Goal: Task Accomplishment & Management: Use online tool/utility

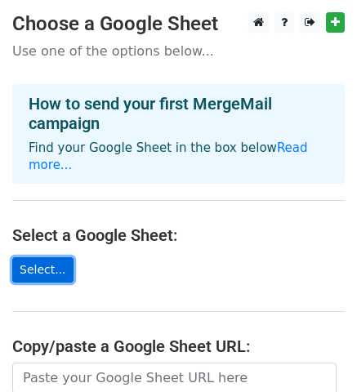
click at [38, 257] on link "Select..." at bounding box center [42, 269] width 61 height 25
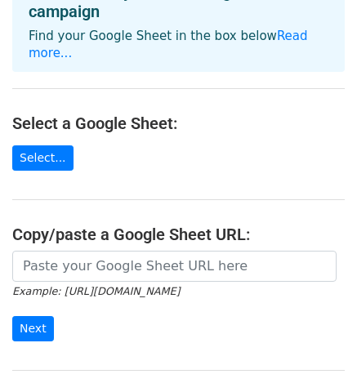
scroll to position [206, 0]
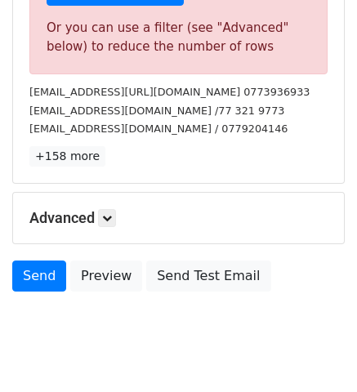
scroll to position [606, 0]
click at [111, 213] on icon at bounding box center [107, 218] width 10 height 10
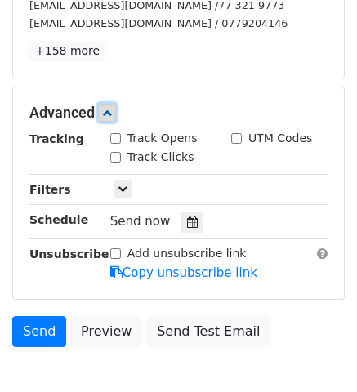
scroll to position [724, 0]
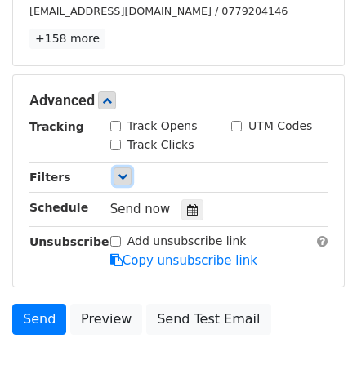
click at [118, 167] on link at bounding box center [122, 176] width 18 height 18
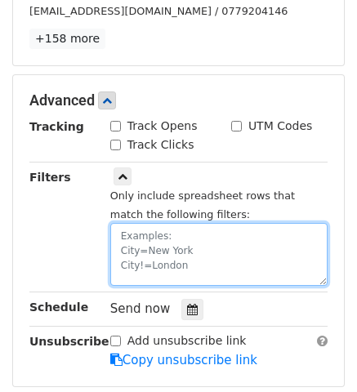
click at [139, 223] on textarea at bounding box center [218, 254] width 217 height 63
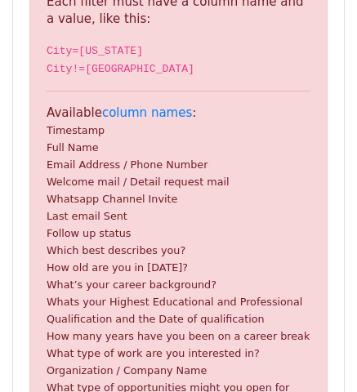
scroll to position [419, 0]
click at [73, 193] on small "Whatsapp Channel Invite" at bounding box center [112, 199] width 131 height 12
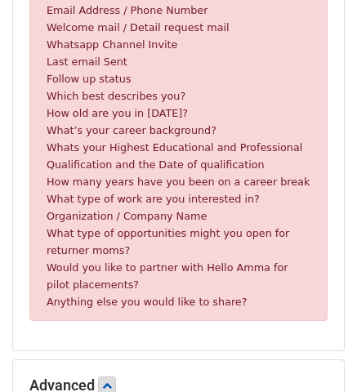
scroll to position [572, 0]
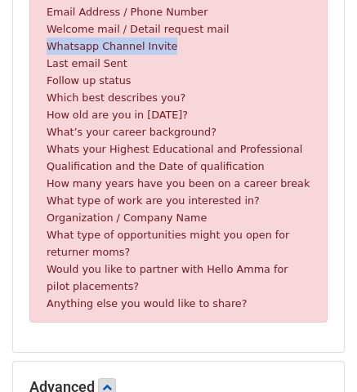
drag, startPoint x: 164, startPoint y: 29, endPoint x: 42, endPoint y: 33, distance: 122.5
click at [42, 33] on div "Invalid filter Sorry, the filter you've used isn't valid. Each filter must have…" at bounding box center [178, 48] width 298 height 548
copy small "Whatsapp Channel Invite"
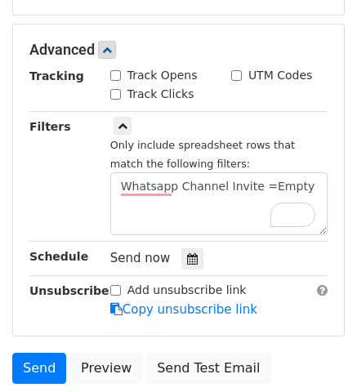
scroll to position [912, 0]
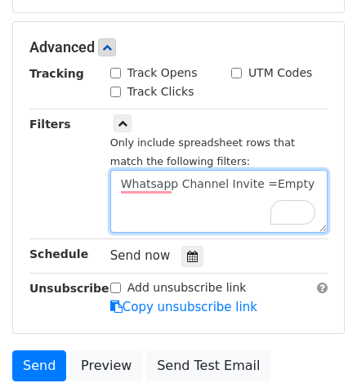
click at [299, 172] on textarea "Whatsapp Channel Invite =Empty" at bounding box center [218, 201] width 217 height 63
paste textarea "To enrich screen reader interactions, please activate Accessibility in Grammarl…"
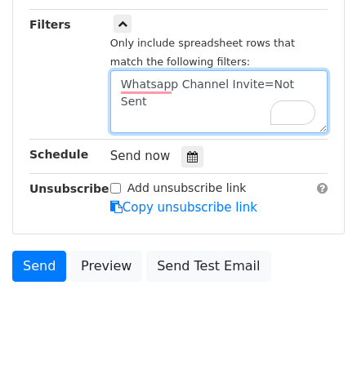
scroll to position [878, 0]
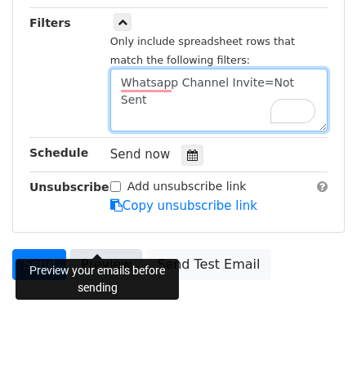
type textarea "Whatsapp Channel Invite=Not Sent"
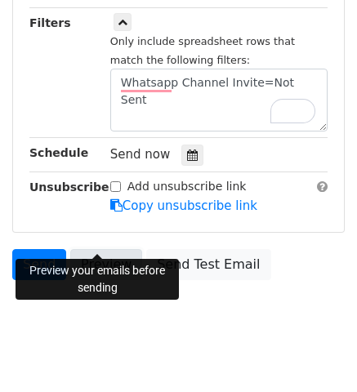
click at [112, 249] on link "Preview" at bounding box center [106, 264] width 72 height 31
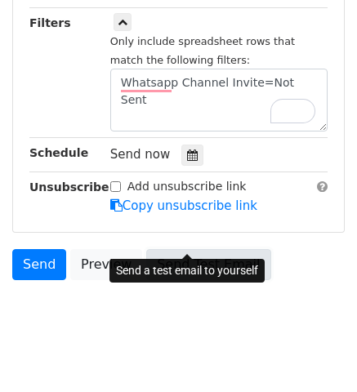
click at [176, 249] on link "Send Test Email" at bounding box center [208, 264] width 124 height 31
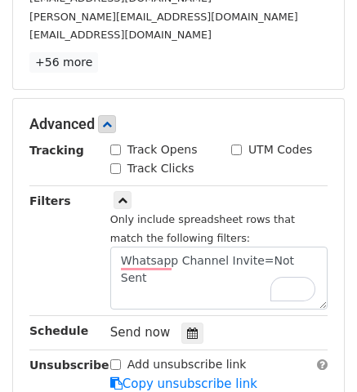
scroll to position [796, 0]
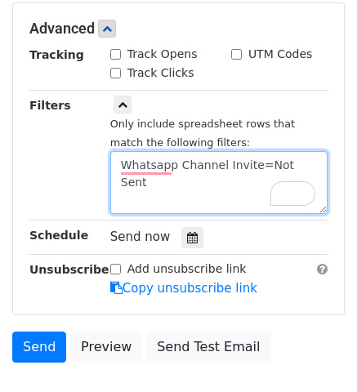
click at [189, 174] on textarea "Whatsapp Channel Invite=Not Sent" at bounding box center [218, 182] width 217 height 63
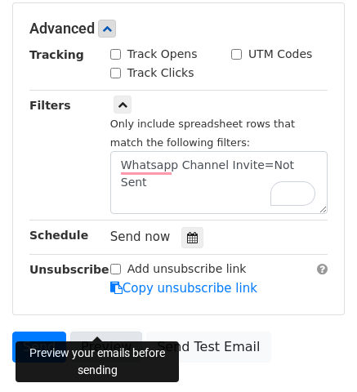
click at [87, 331] on link "Preview" at bounding box center [106, 346] width 72 height 31
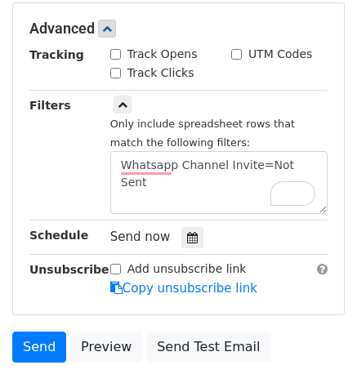
scroll to position [878, 0]
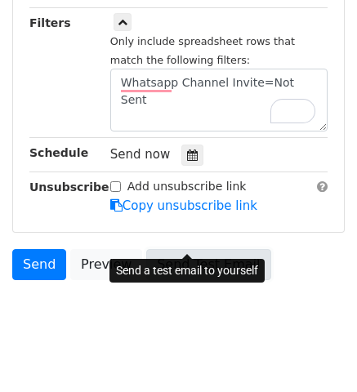
click at [174, 249] on link "Send Test Email" at bounding box center [208, 264] width 124 height 31
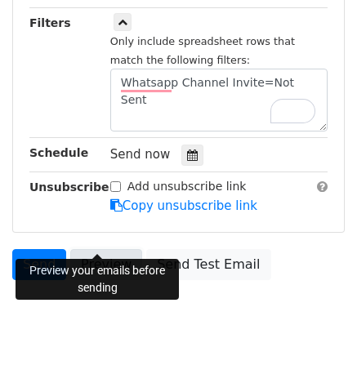
click at [95, 249] on link "Preview" at bounding box center [106, 264] width 72 height 31
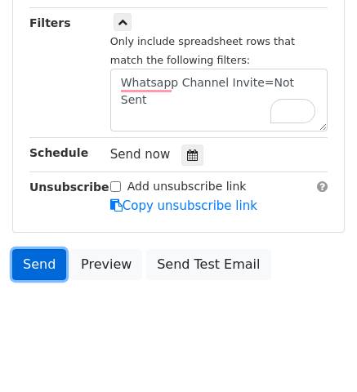
click at [30, 249] on link "Send" at bounding box center [39, 264] width 54 height 31
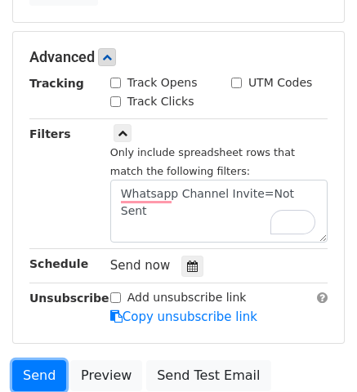
scroll to position [767, 0]
click at [118, 78] on input "Track Opens" at bounding box center [115, 83] width 11 height 11
checkbox input "true"
click at [116, 96] on input "Track Clicks" at bounding box center [115, 101] width 11 height 11
checkbox input "true"
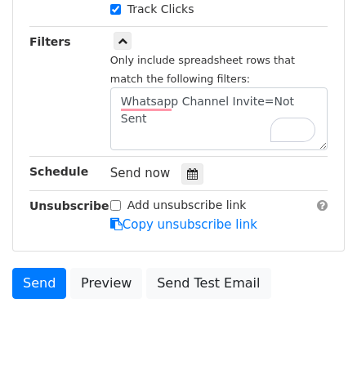
scroll to position [859, 0]
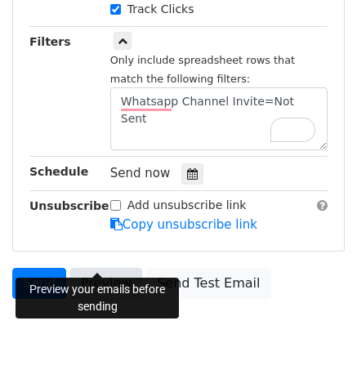
click at [97, 268] on link "Preview" at bounding box center [106, 283] width 72 height 31
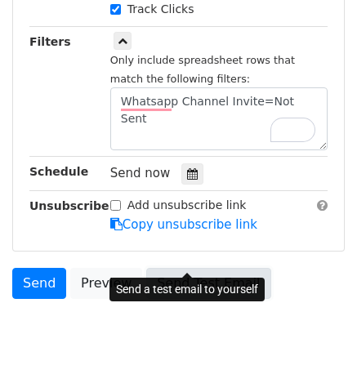
click at [175, 268] on link "Send Test Email" at bounding box center [208, 283] width 124 height 31
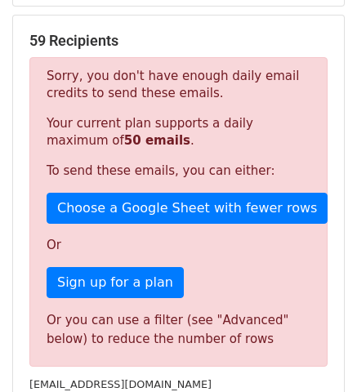
scroll to position [314, 0]
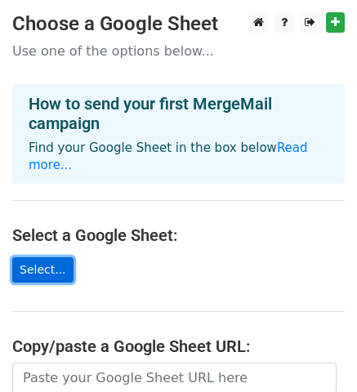
click at [43, 259] on link "Select..." at bounding box center [42, 269] width 61 height 25
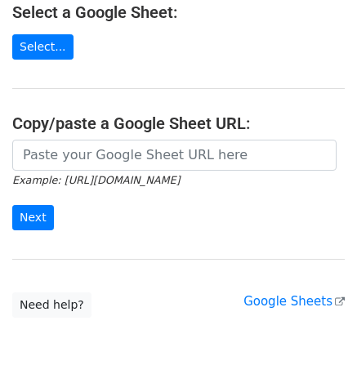
scroll to position [229, 0]
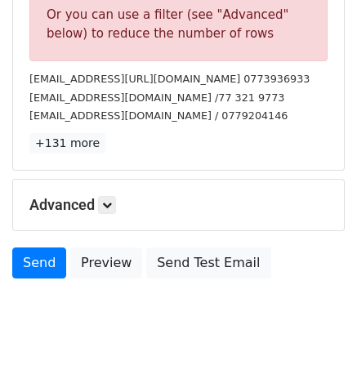
scroll to position [619, 0]
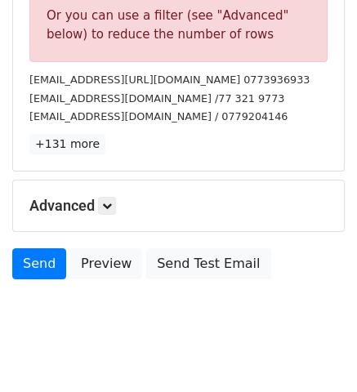
click at [111, 191] on div "Advanced Tracking Track Opens UTM Codes Track Clicks Filters Only include sprea…" at bounding box center [178, 205] width 331 height 51
click at [109, 201] on icon at bounding box center [107, 206] width 10 height 10
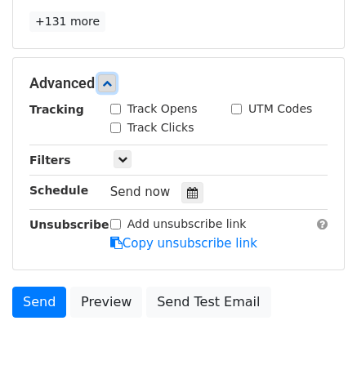
scroll to position [779, 0]
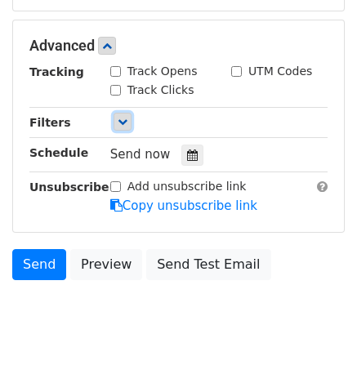
click at [123, 117] on icon at bounding box center [123, 122] width 10 height 10
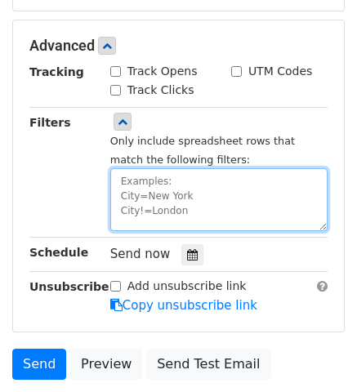
click at [138, 168] on textarea at bounding box center [218, 199] width 217 height 63
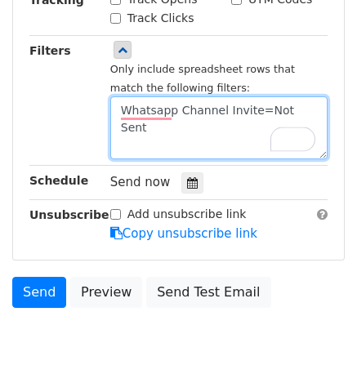
scroll to position [561, 0]
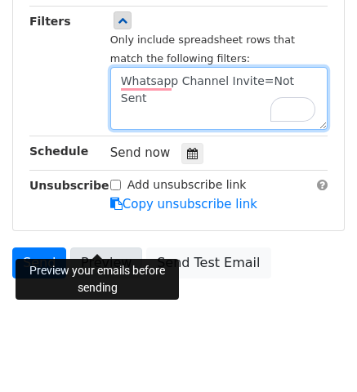
type textarea "Whatsapp Channel Invite=Not Sent"
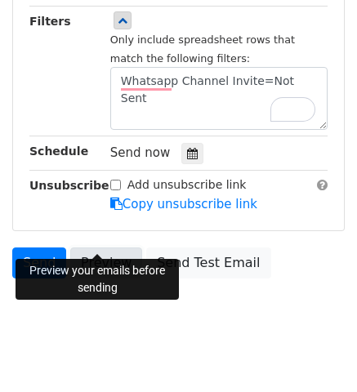
click at [95, 247] on link "Preview" at bounding box center [106, 262] width 72 height 31
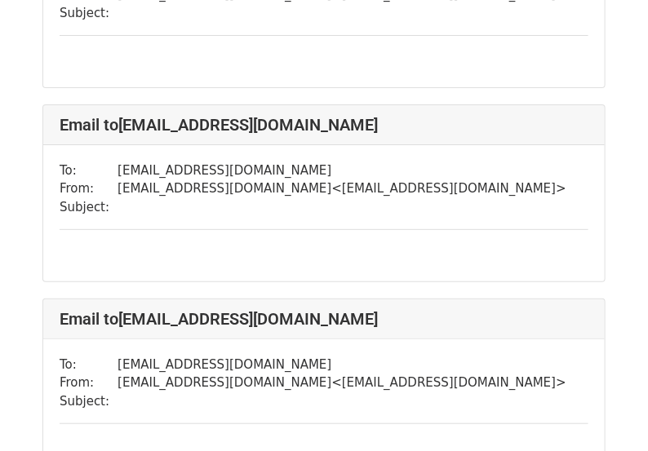
scroll to position [4395, 0]
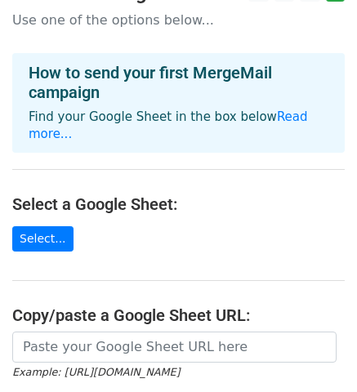
scroll to position [29, 0]
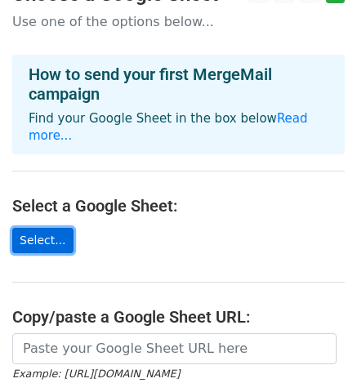
click at [33, 228] on link "Select..." at bounding box center [42, 240] width 61 height 25
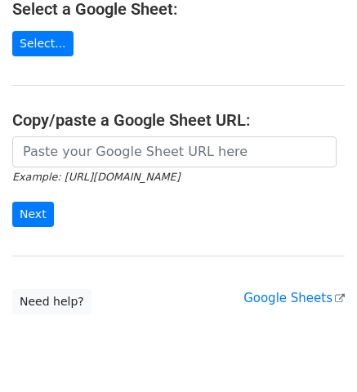
scroll to position [258, 0]
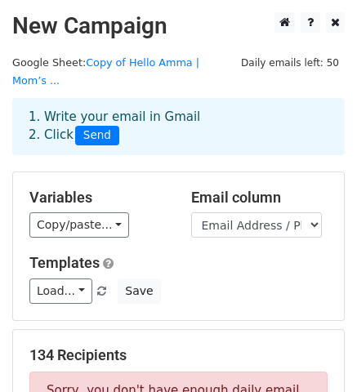
click at [81, 108] on div "1. Write your email in Gmail 2. Click Send" at bounding box center [178, 127] width 324 height 38
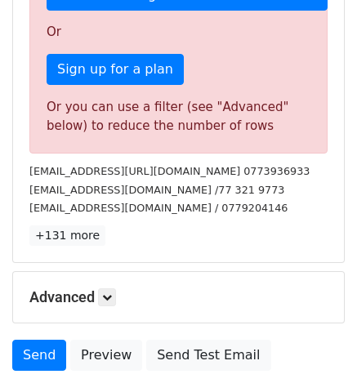
scroll to position [619, 0]
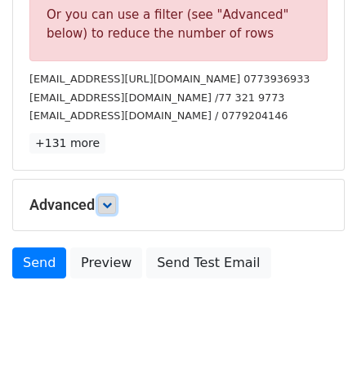
click at [107, 200] on icon at bounding box center [107, 205] width 10 height 10
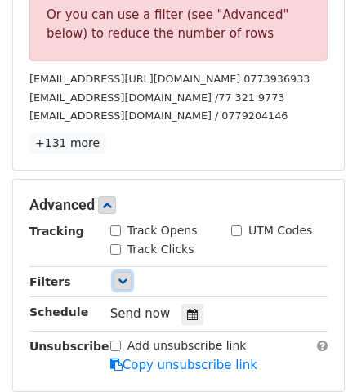
click at [123, 276] on icon at bounding box center [123, 281] width 10 height 10
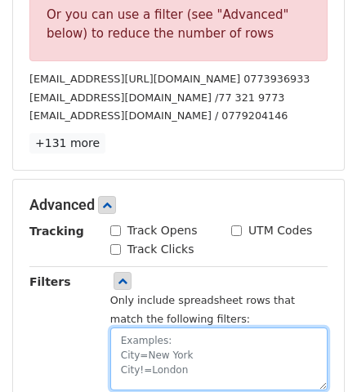
click at [131, 327] on textarea at bounding box center [218, 358] width 217 height 63
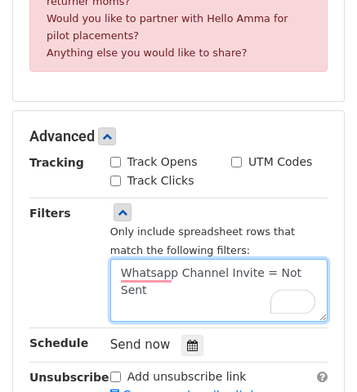
scroll to position [829, 0]
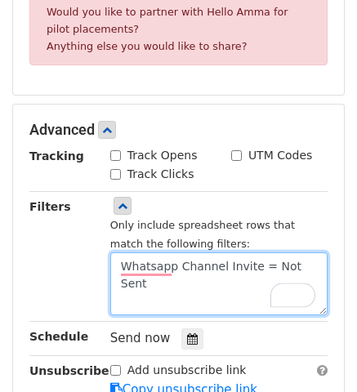
click at [246, 265] on textarea "Whatsapp Channel Invite = Not Sent" at bounding box center [218, 283] width 217 height 63
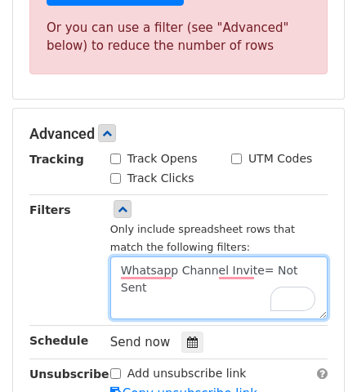
click at [257, 256] on textarea "Whatsapp Channel Invite= Not Sent" at bounding box center [218, 287] width 217 height 63
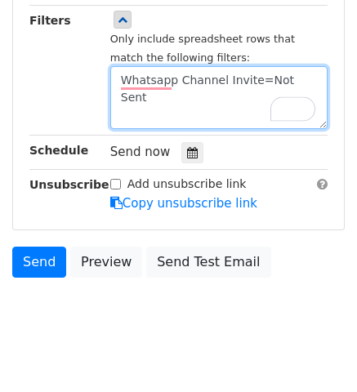
scroll to position [561, 0]
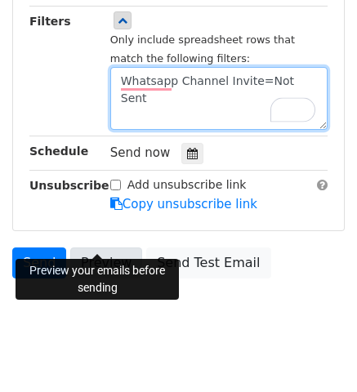
type textarea "Whatsapp Channel Invite=Not Sent"
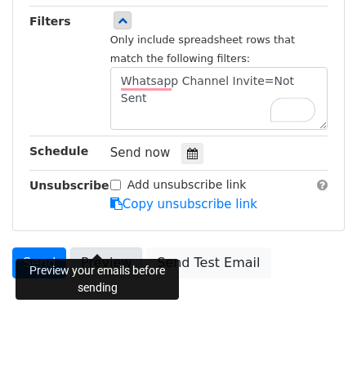
click at [89, 247] on link "Preview" at bounding box center [106, 262] width 72 height 31
click at [88, 247] on link "Preview" at bounding box center [106, 262] width 72 height 31
click at [93, 247] on link "Preview" at bounding box center [106, 262] width 72 height 31
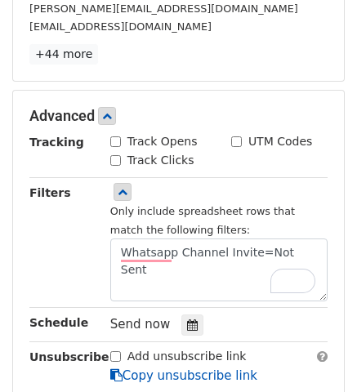
scroll to position [388, 0]
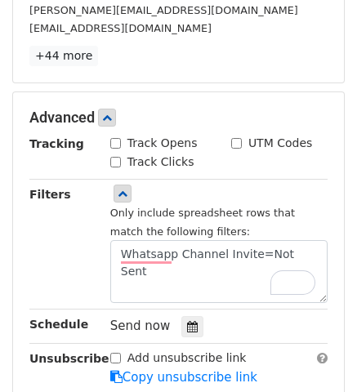
click at [111, 138] on input "Track Opens" at bounding box center [115, 143] width 11 height 11
checkbox input "true"
click at [112, 157] on input "Track Clicks" at bounding box center [115, 162] width 11 height 11
checkbox input "true"
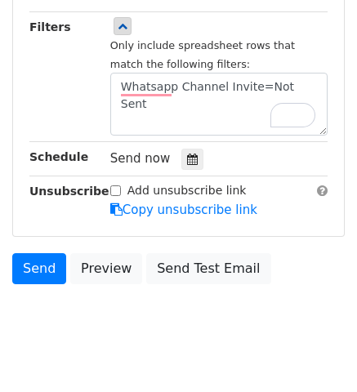
scroll to position [561, 0]
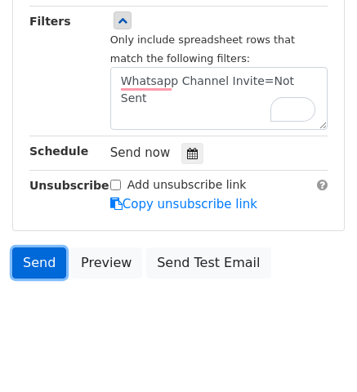
click at [29, 247] on link "Send" at bounding box center [39, 262] width 54 height 31
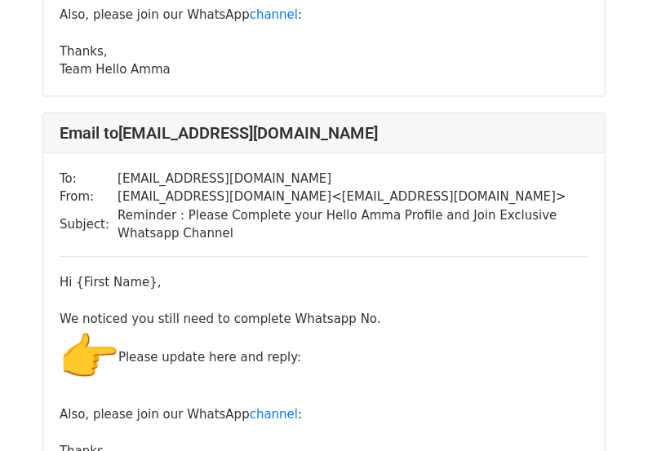
scroll to position [809, 0]
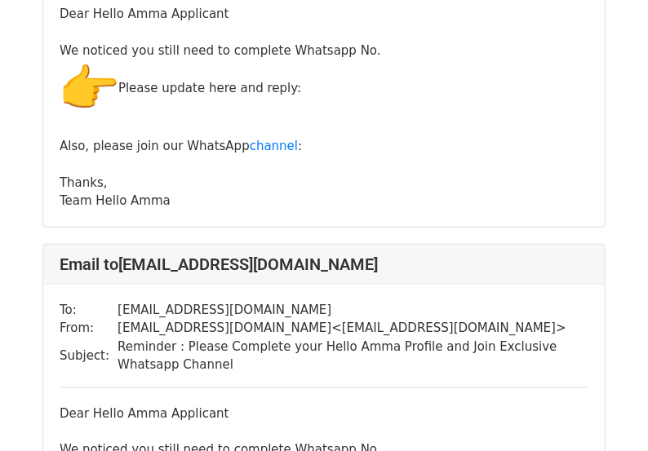
scroll to position [4674, 0]
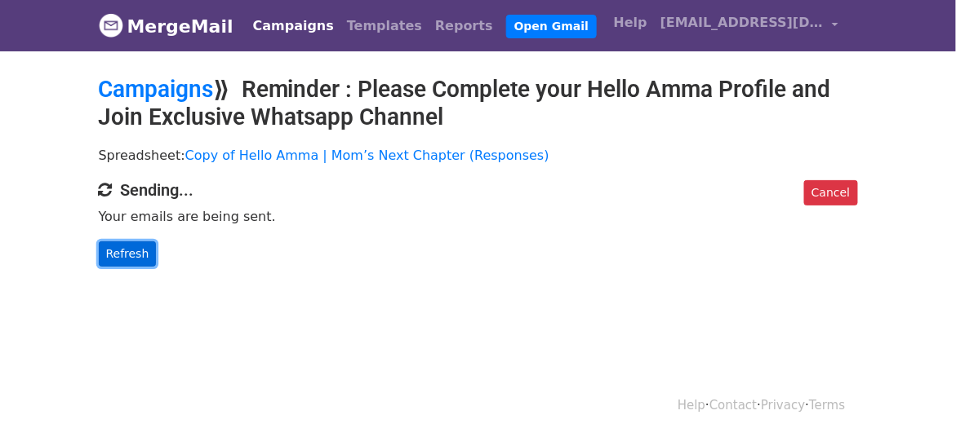
click at [117, 258] on link "Refresh" at bounding box center [128, 254] width 58 height 25
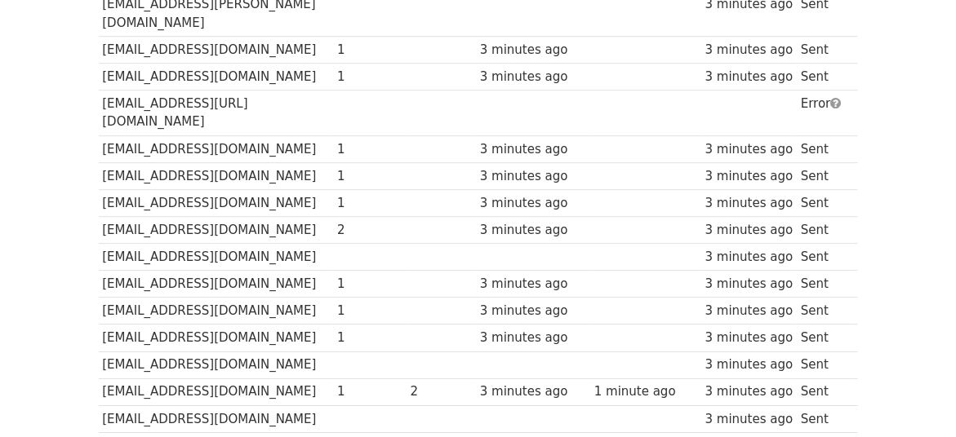
scroll to position [1137, 0]
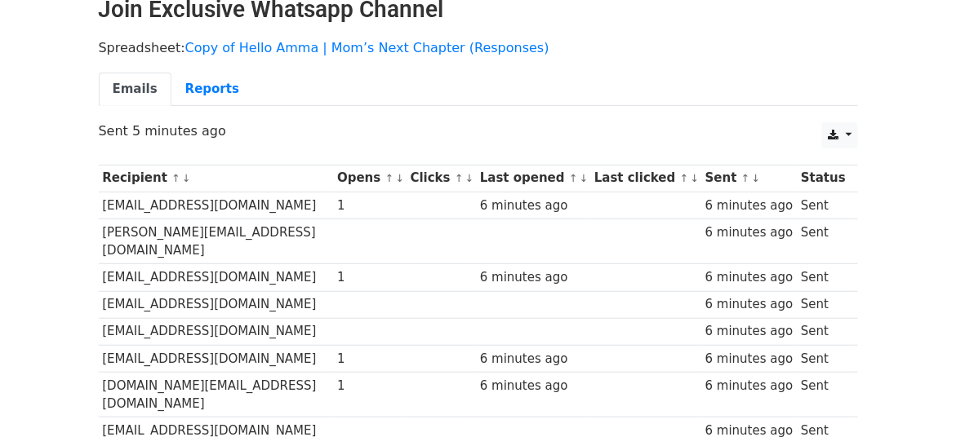
scroll to position [93, 0]
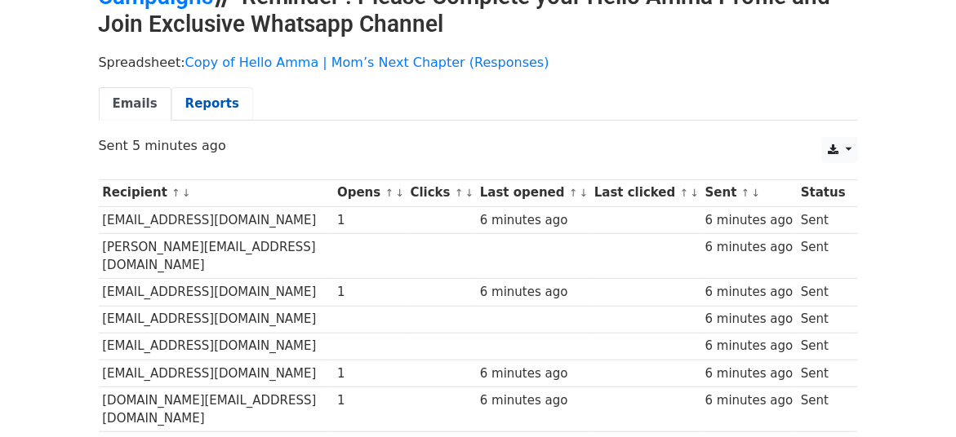
click at [198, 104] on link "Reports" at bounding box center [212, 103] width 82 height 33
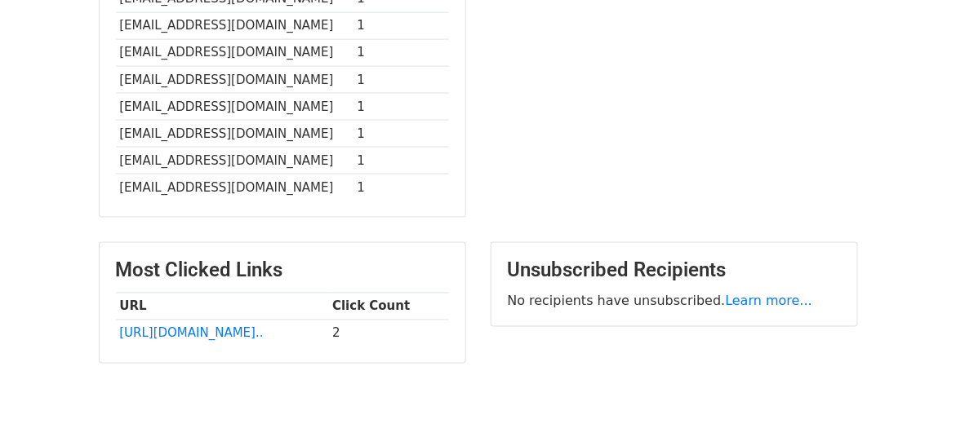
scroll to position [654, 0]
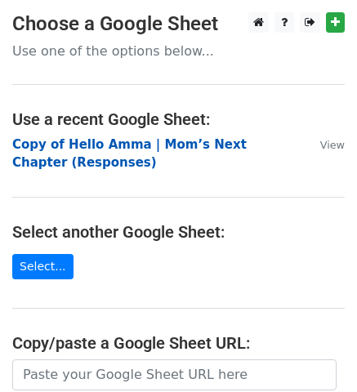
click at [127, 142] on strong "Copy of Hello Amma | Mom’s Next Chapter (Responses)" at bounding box center [129, 153] width 234 height 33
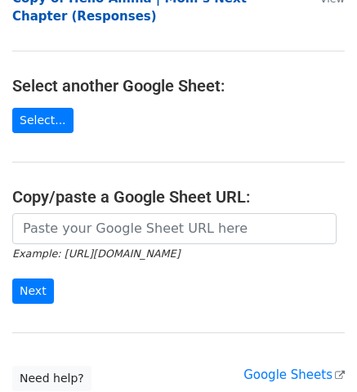
scroll to position [147, 0]
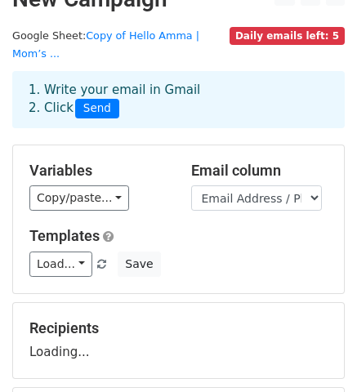
scroll to position [29, 0]
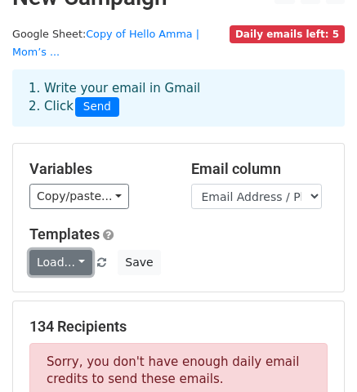
click at [69, 250] on link "Load..." at bounding box center [60, 262] width 63 height 25
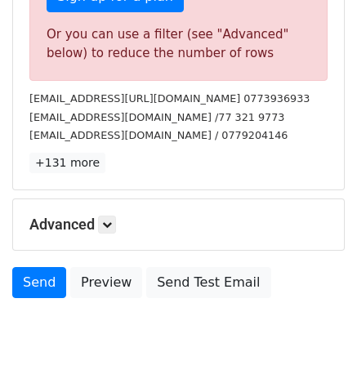
scroll to position [654, 0]
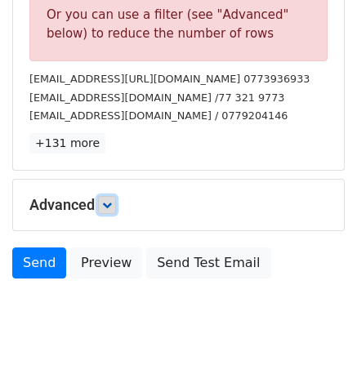
click at [107, 200] on icon at bounding box center [107, 205] width 10 height 10
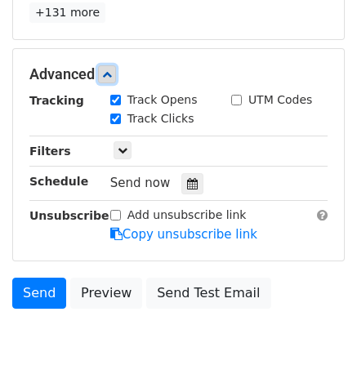
scroll to position [795, 0]
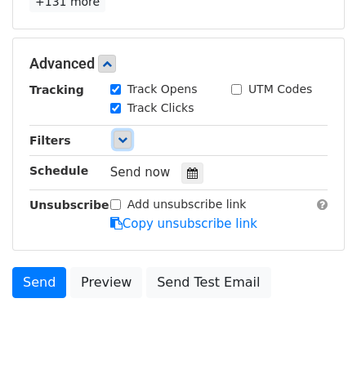
click at [118, 135] on icon at bounding box center [123, 140] width 10 height 10
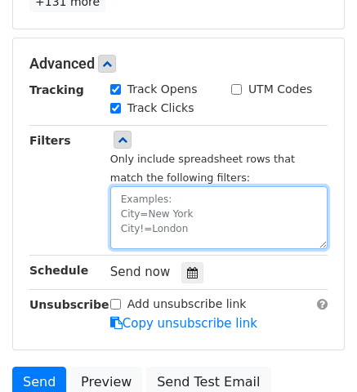
click at [138, 186] on textarea at bounding box center [218, 217] width 217 height 63
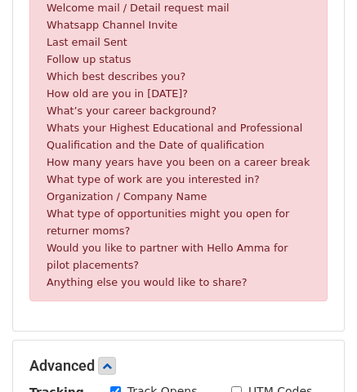
scroll to position [251, 0]
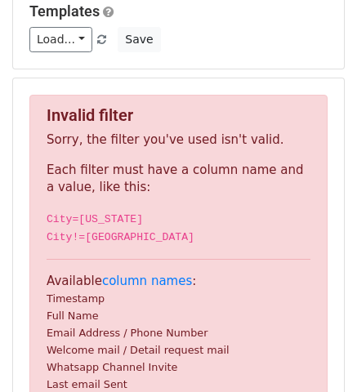
drag, startPoint x: 169, startPoint y: 202, endPoint x: 282, endPoint y: 68, distance: 175.6
click at [282, 78] on div "Invalid filter Sorry, the filter you've used isn't valid. Each filter must have…" at bounding box center [178, 375] width 331 height 594
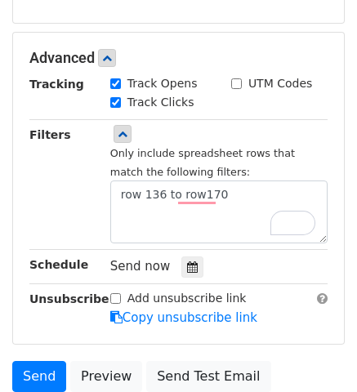
scroll to position [901, 0]
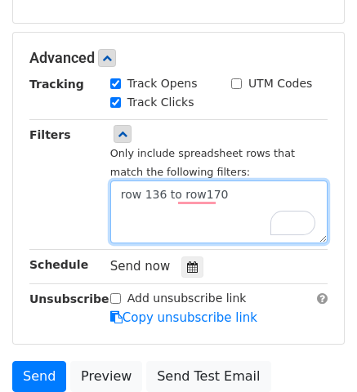
click at [229, 194] on textarea "row 136 to row170" at bounding box center [218, 211] width 217 height 63
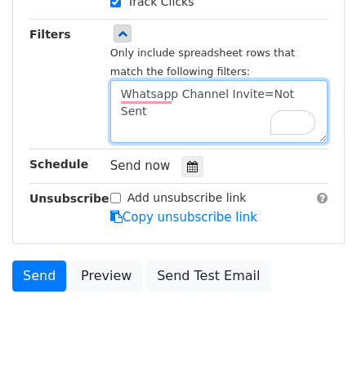
type textarea "Whatsapp Channel Invite=Not Sent"
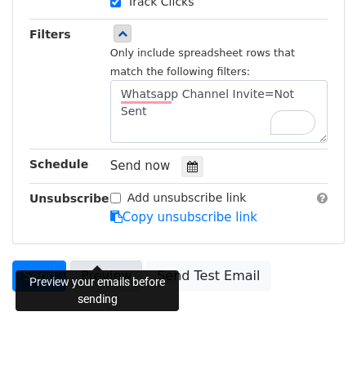
click at [80, 260] on link "Preview" at bounding box center [106, 275] width 72 height 31
click at [96, 260] on link "Preview" at bounding box center [106, 275] width 72 height 31
